Goal: Task Accomplishment & Management: Use online tool/utility

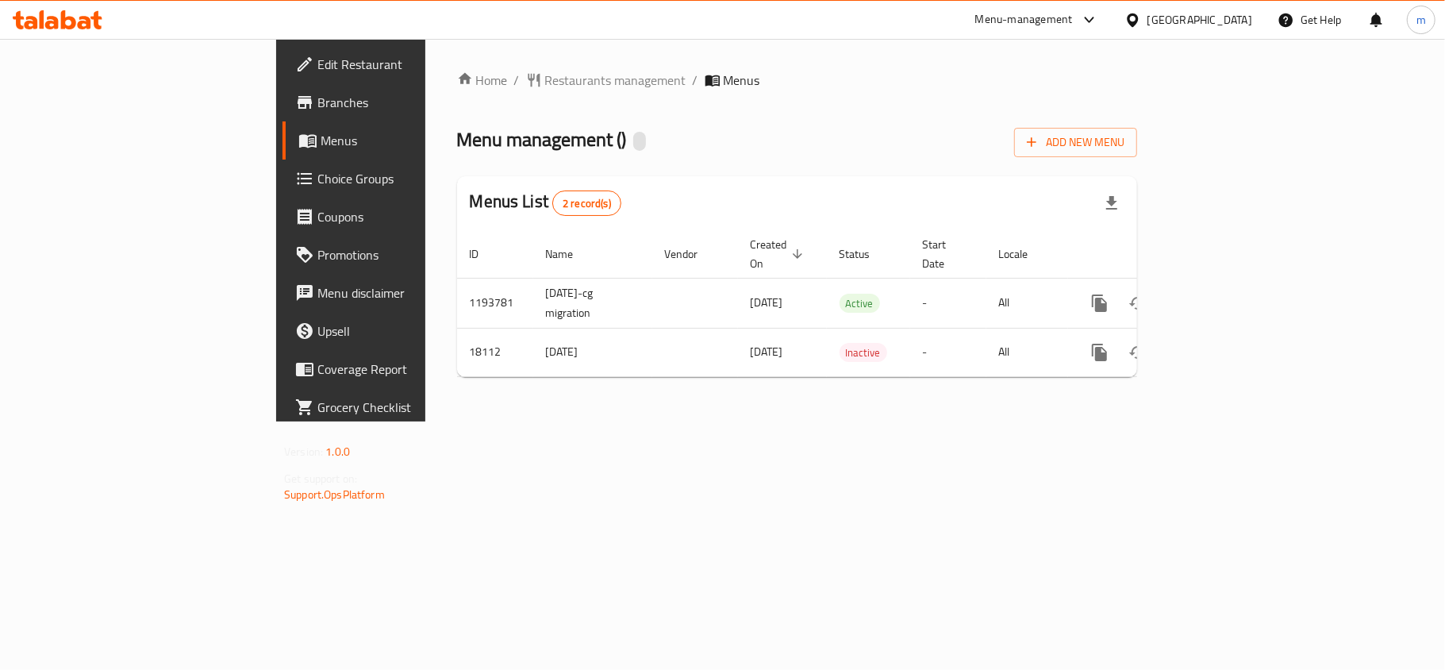
click at [317, 186] on span "Choice Groups" at bounding box center [410, 178] width 187 height 19
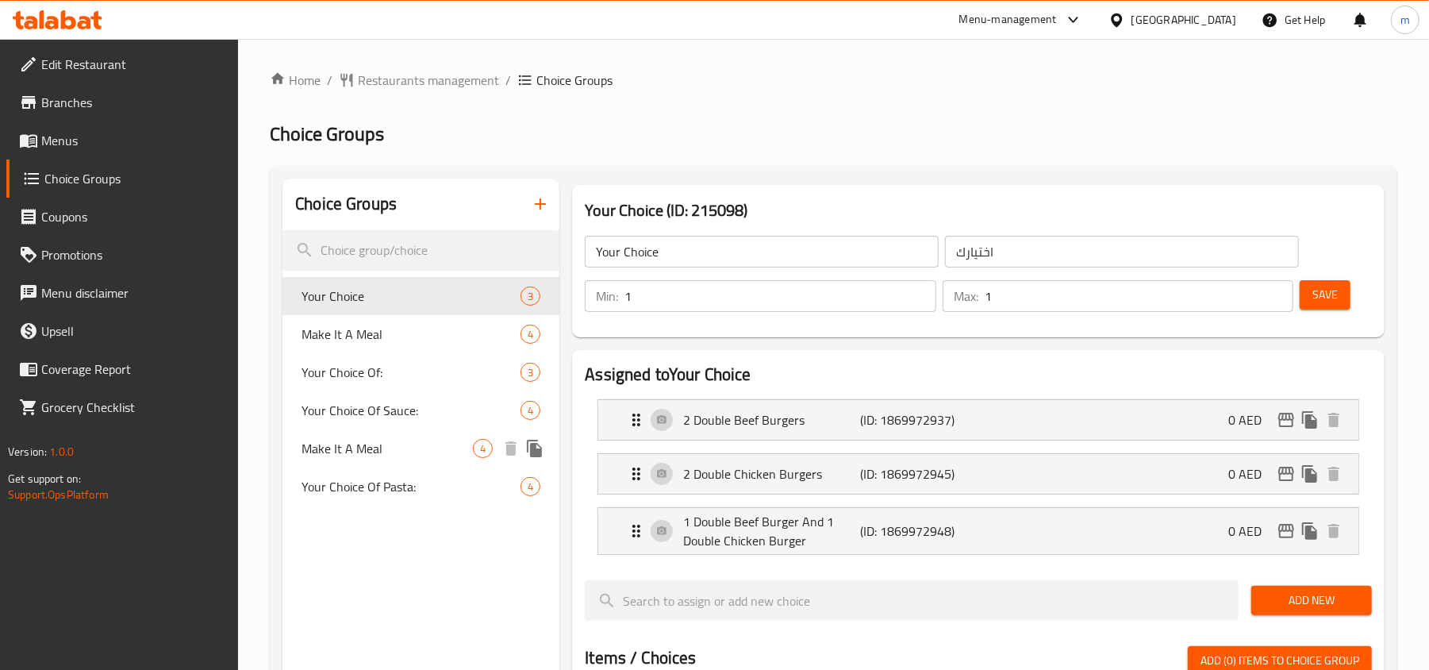
click at [372, 456] on span "Make It A Meal" at bounding box center [387, 448] width 171 height 19
type input "Make It A Meal"
type input "اجعلها وجبه"
type input "0"
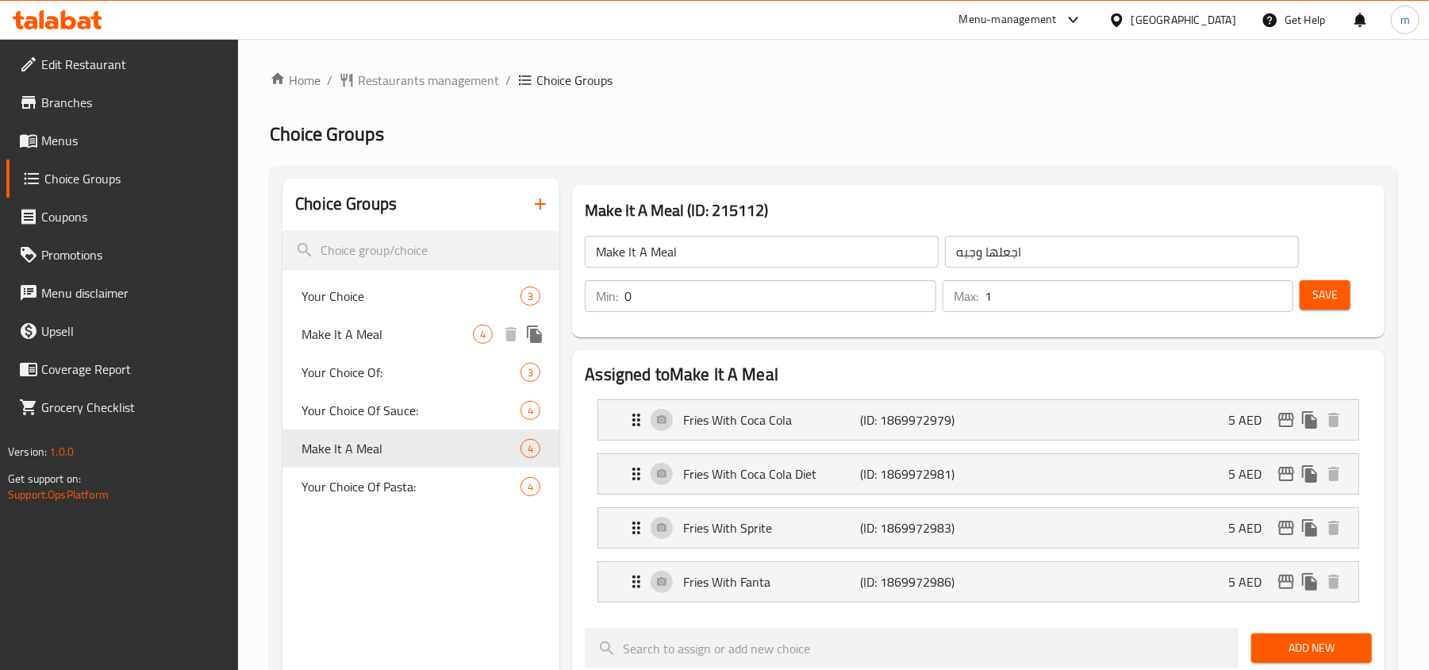
click at [351, 340] on span "Make It A Meal" at bounding box center [387, 334] width 171 height 19
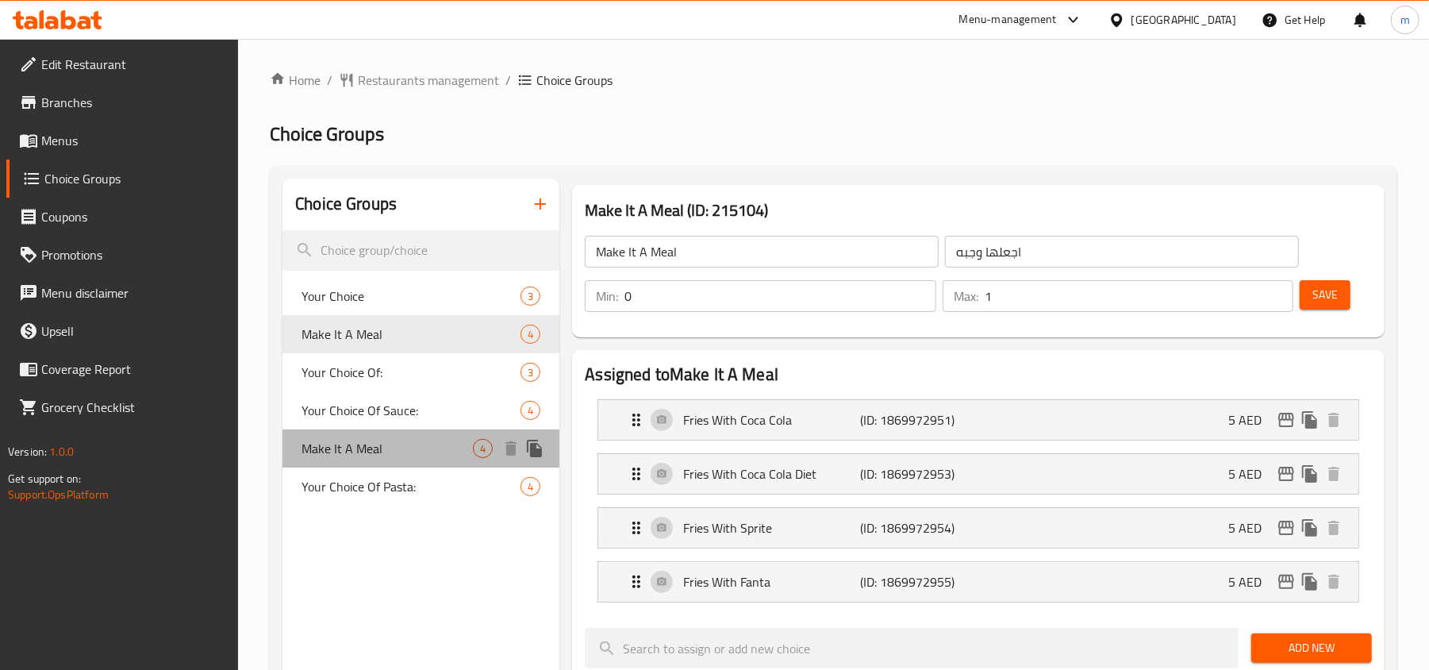
click at [340, 456] on span "Make It A Meal" at bounding box center [387, 448] width 171 height 19
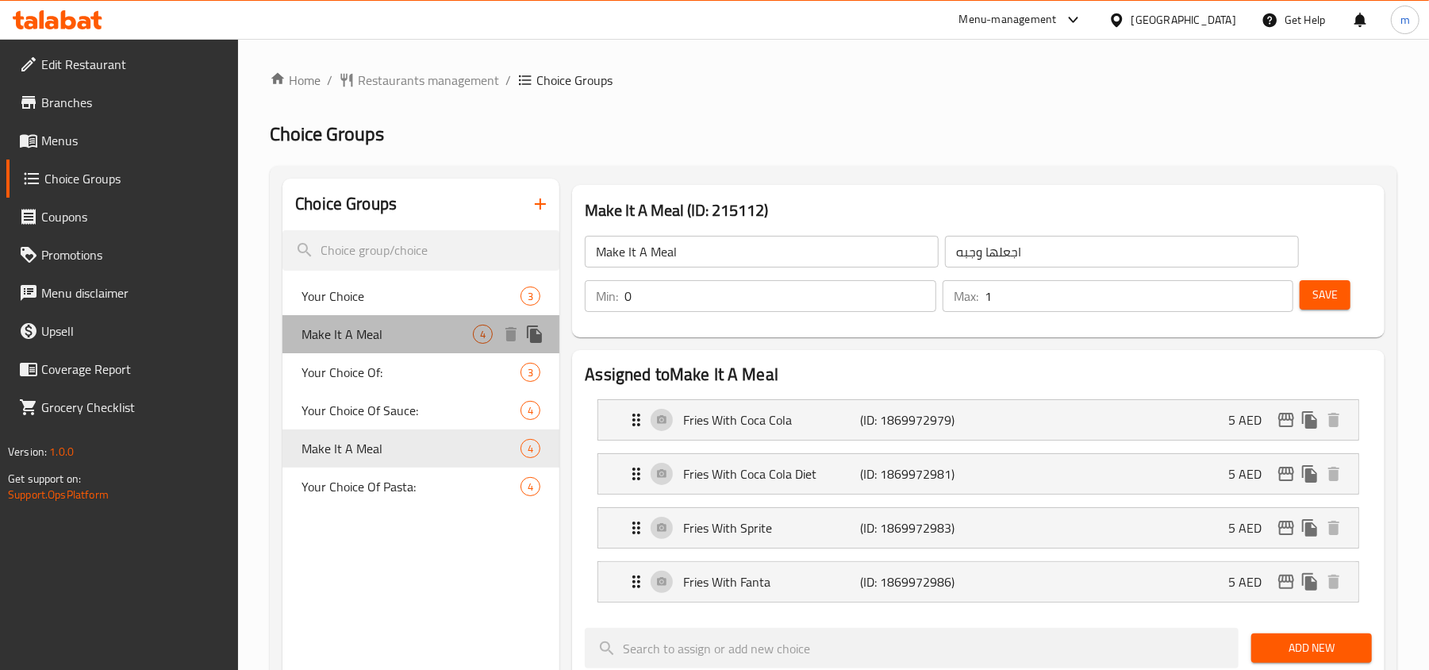
click at [350, 340] on span "Make It A Meal" at bounding box center [387, 334] width 171 height 19
